Goal: Task Accomplishment & Management: Manage account settings

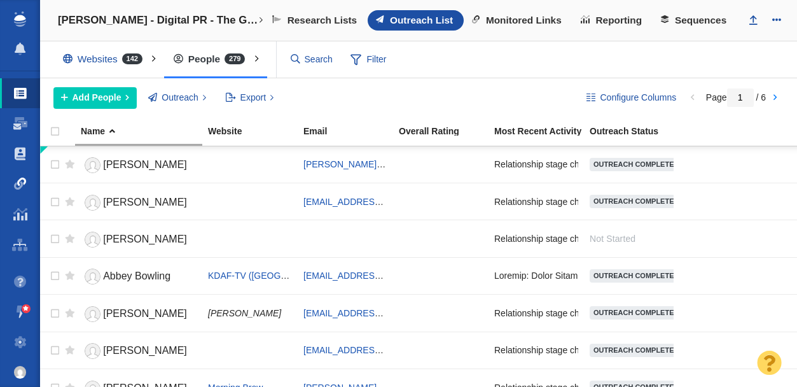
click at [22, 181] on span at bounding box center [20, 183] width 13 height 13
click at [14, 184] on span at bounding box center [20, 183] width 13 height 13
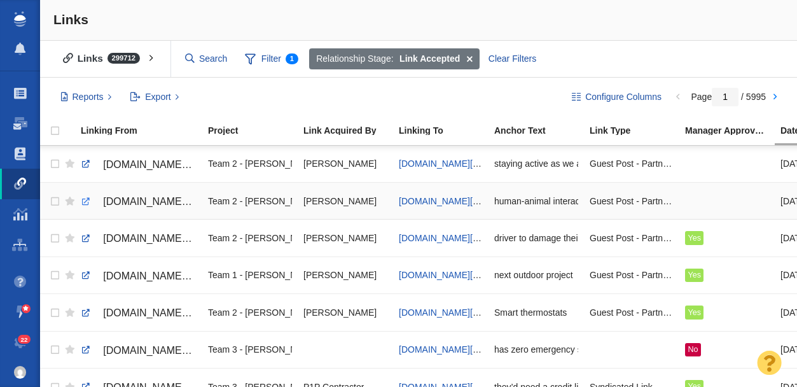
click at [83, 203] on link at bounding box center [85, 201] width 11 height 11
checkbox input "true"
click at [57, 163] on input "checkbox" at bounding box center [53, 164] width 19 height 28
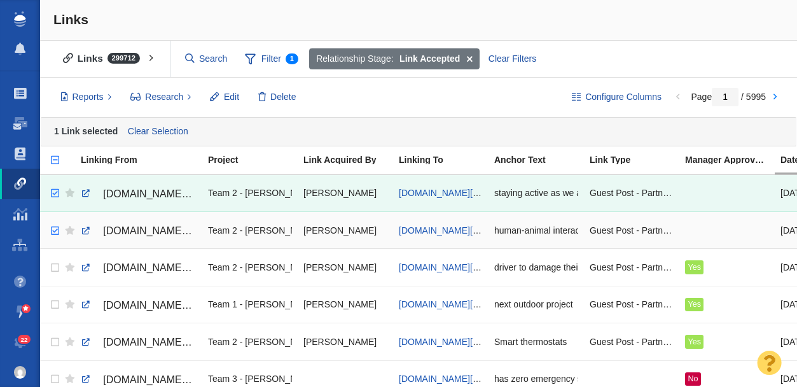
checkbox input "true"
click at [55, 231] on input "checkbox" at bounding box center [53, 231] width 19 height 28
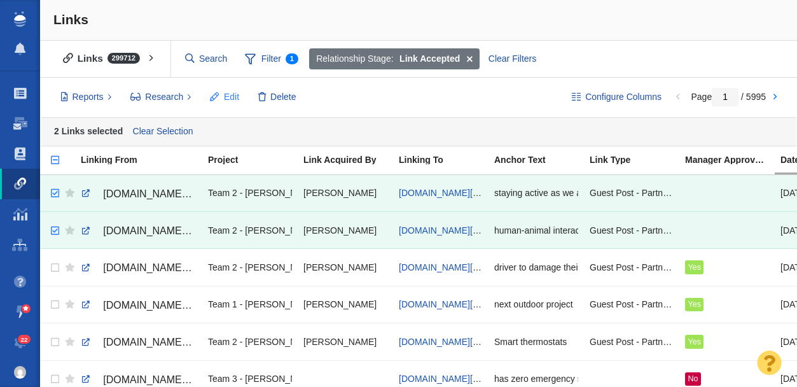
click at [232, 92] on span "Edit" at bounding box center [231, 96] width 15 height 13
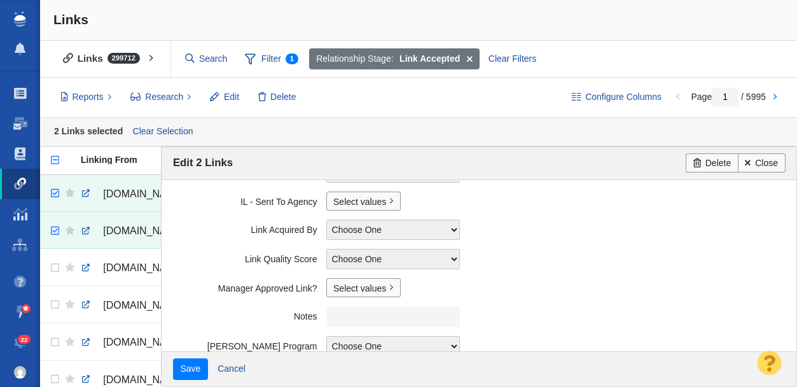
scroll to position [352, 0]
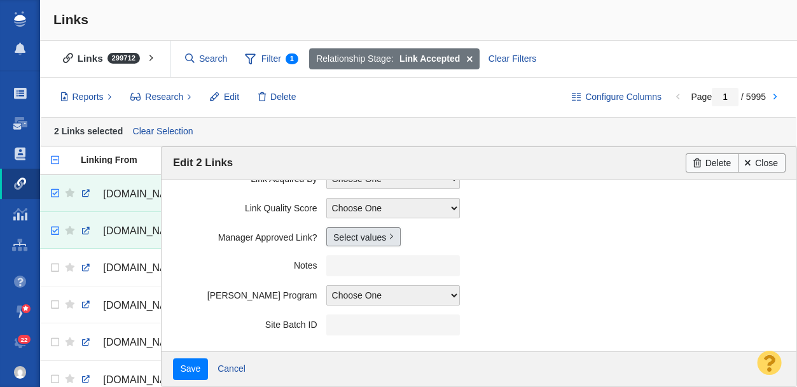
click at [355, 235] on link "Select values" at bounding box center [363, 236] width 74 height 19
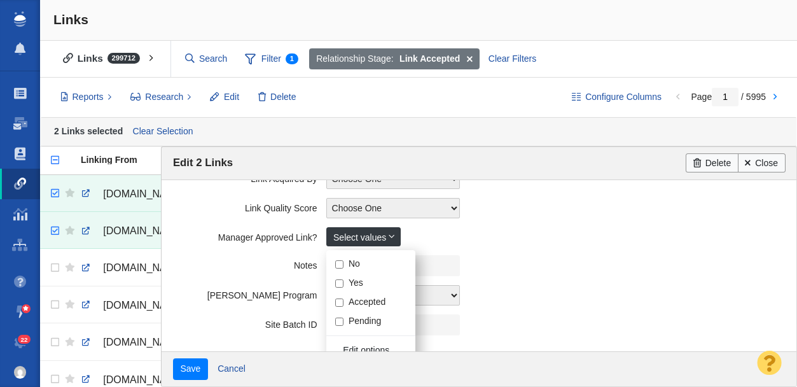
click at [341, 285] on input "Yes" at bounding box center [339, 283] width 8 height 8
checkbox input "true"
click at [198, 256] on label "Notes" at bounding box center [249, 263] width 153 height 16
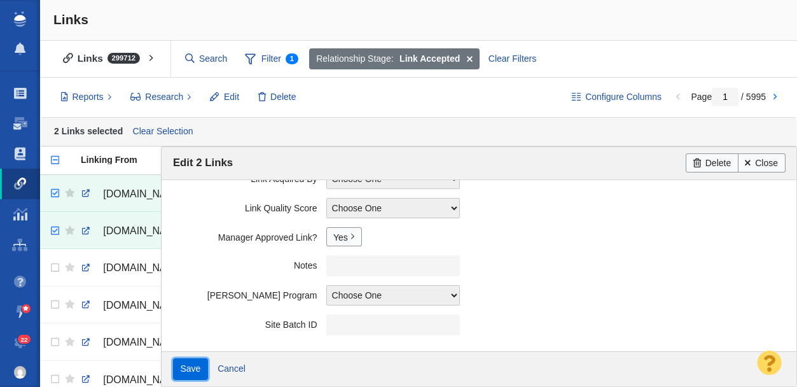
click at [191, 368] on input "Save" at bounding box center [190, 369] width 35 height 22
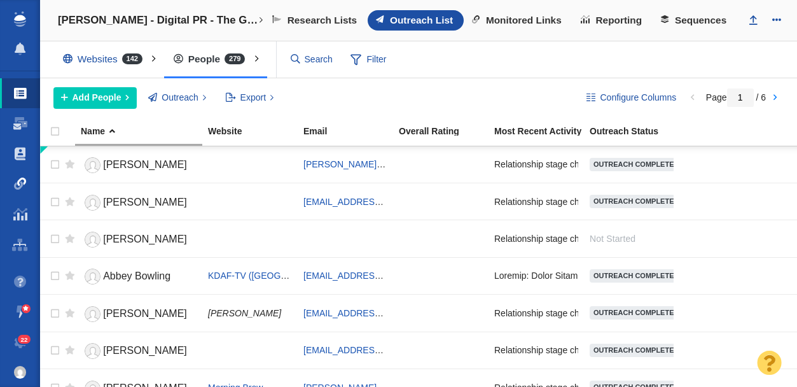
click at [10, 181] on link "Link Monitoring" at bounding box center [20, 184] width 40 height 31
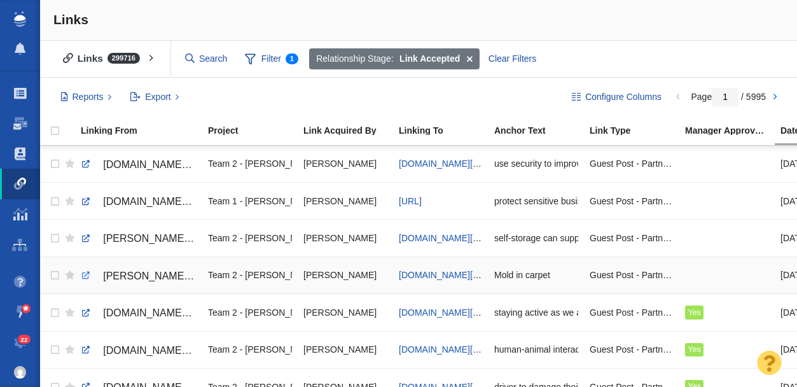
click at [83, 275] on link at bounding box center [85, 275] width 11 height 11
click at [85, 203] on link at bounding box center [85, 201] width 11 height 11
checkbox input "true"
click at [53, 163] on input "checkbox" at bounding box center [53, 164] width 19 height 28
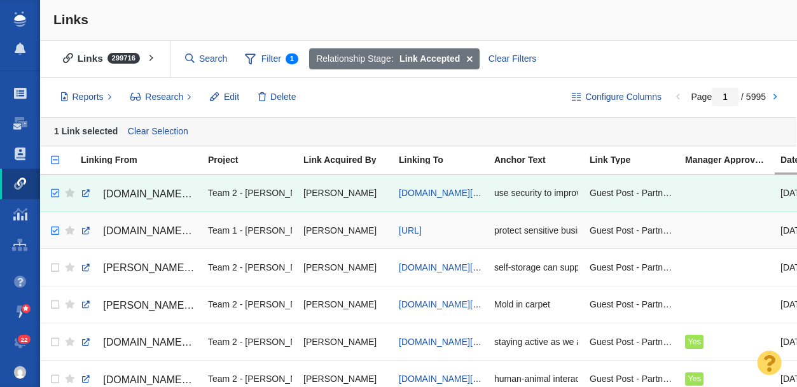
checkbox input "true"
click at [55, 231] on input "checkbox" at bounding box center [53, 231] width 19 height 28
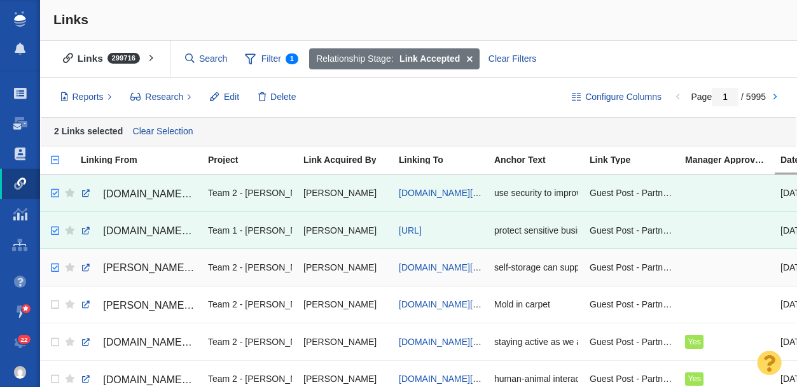
checkbox input "true"
click at [56, 270] on input "checkbox" at bounding box center [53, 268] width 19 height 28
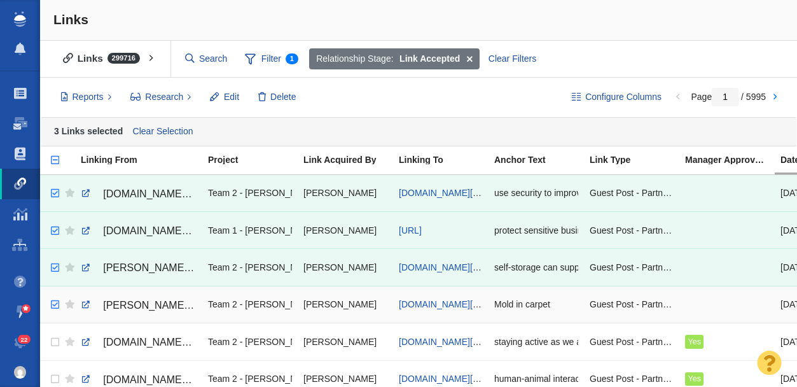
checkbox input "true"
click at [55, 307] on input "checkbox" at bounding box center [53, 305] width 19 height 28
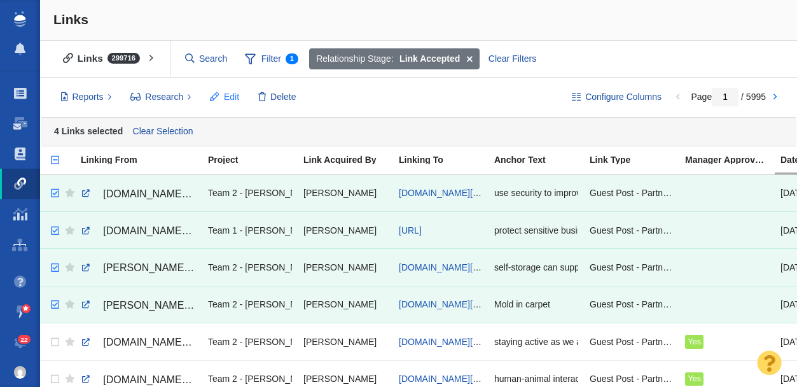
click at [236, 99] on span "Edit" at bounding box center [231, 96] width 15 height 13
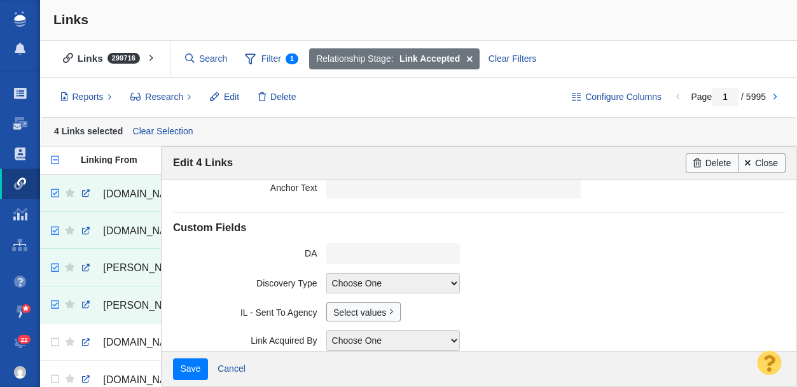
scroll to position [352, 0]
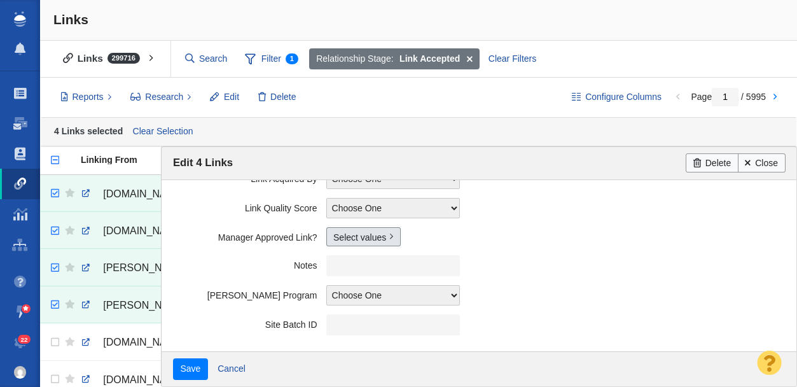
click at [350, 243] on link "Select values" at bounding box center [363, 236] width 74 height 19
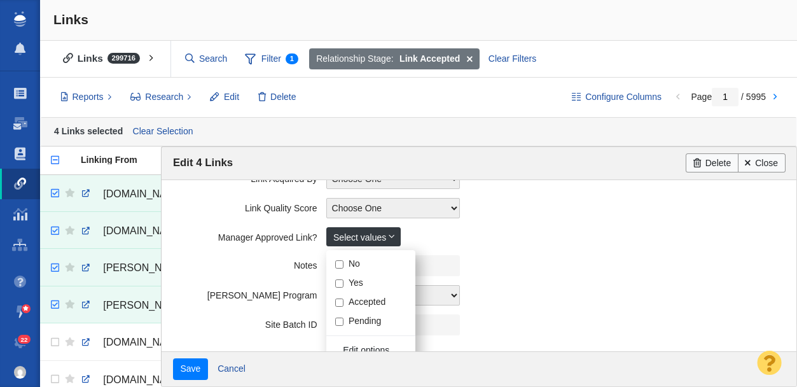
click at [338, 281] on input "Yes" at bounding box center [339, 283] width 8 height 8
checkbox input "true"
click at [256, 258] on label "Notes" at bounding box center [249, 263] width 153 height 16
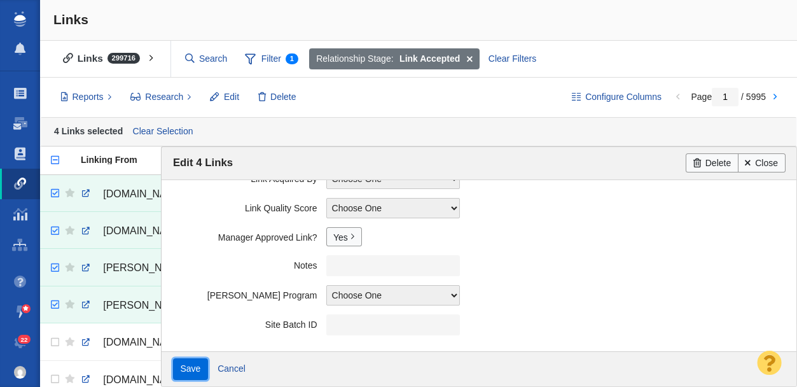
click at [193, 366] on input "Save" at bounding box center [190, 369] width 35 height 22
